Goal: Entertainment & Leisure: Consume media (video, audio)

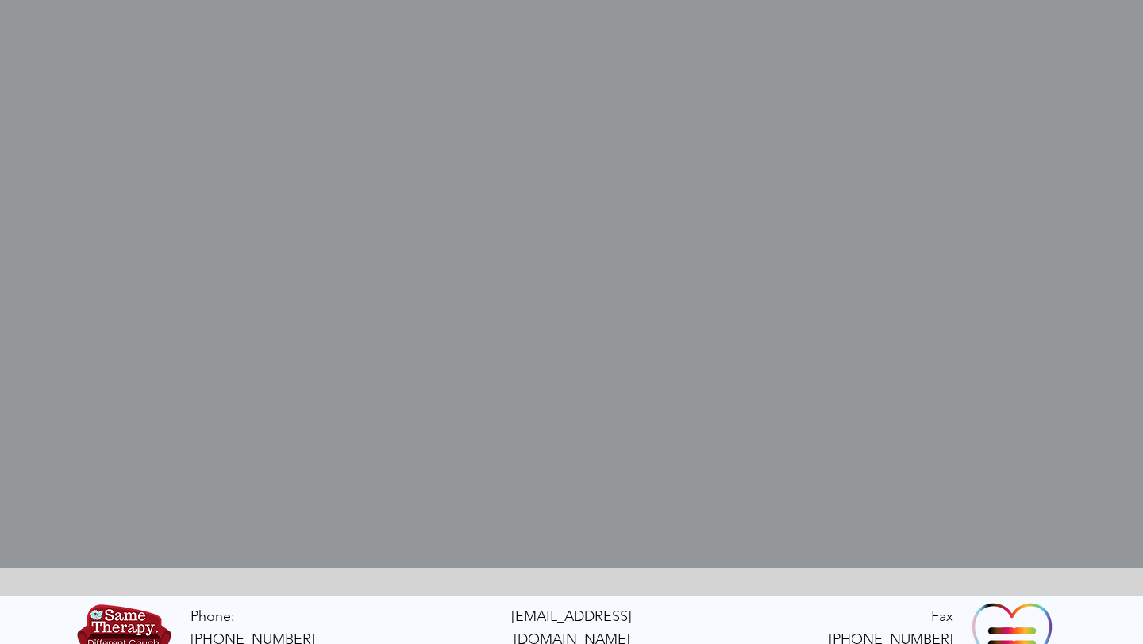
scroll to position [478, 0]
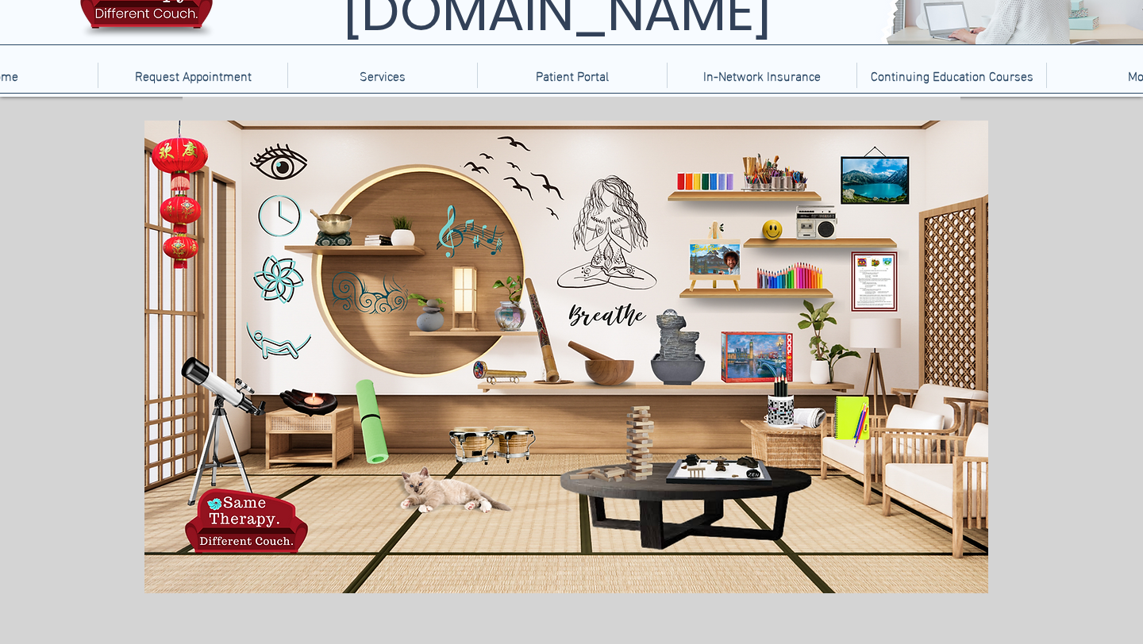
scroll to position [101, 0]
click at [330, 230] on icon "An image of a mindfulness bell, when clicked brings you to a video fo a mindfun…" at bounding box center [334, 222] width 37 height 37
click at [635, 440] on icon "An image of a Jenga game when clicked brings you to an online version of Jenga." at bounding box center [637, 440] width 32 height 83
